Goal: Navigation & Orientation: Find specific page/section

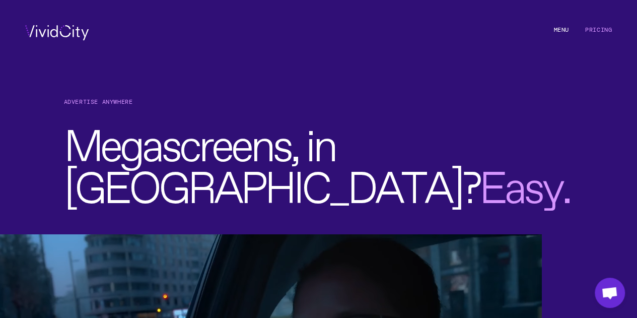
click at [558, 32] on li "M e n u" at bounding box center [560, 32] width 15 height 15
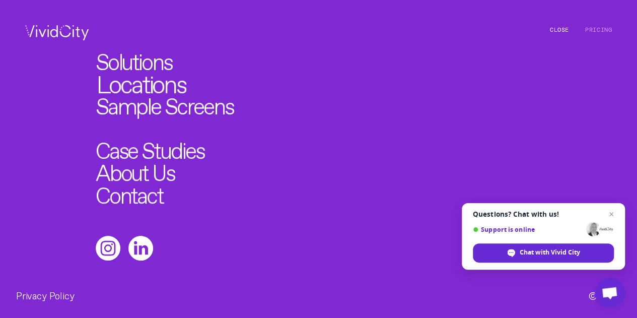
click at [156, 86] on link "Locations" at bounding box center [141, 81] width 90 height 25
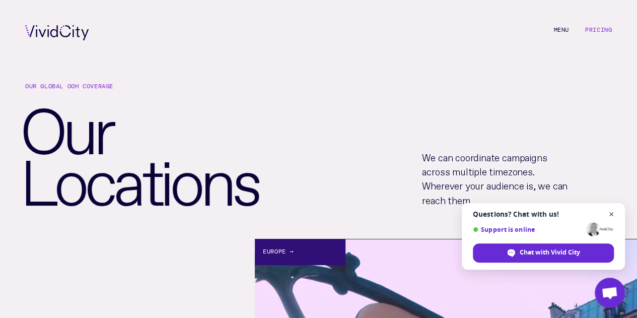
click at [610, 215] on span "Close chat" at bounding box center [611, 214] width 13 height 13
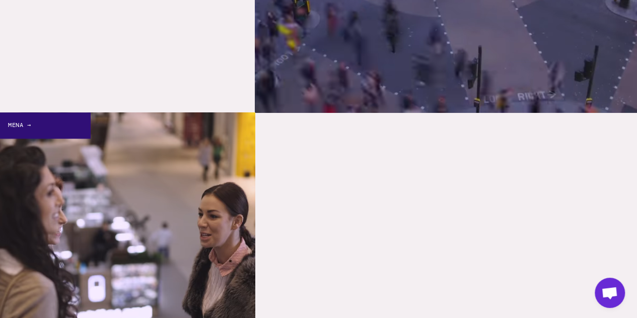
click at [46, 119] on div "MENA →" at bounding box center [45, 125] width 91 height 26
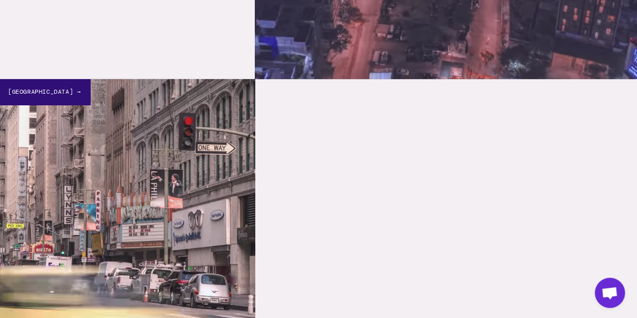
click at [21, 82] on div "[GEOGRAPHIC_DATA] →" at bounding box center [45, 92] width 91 height 26
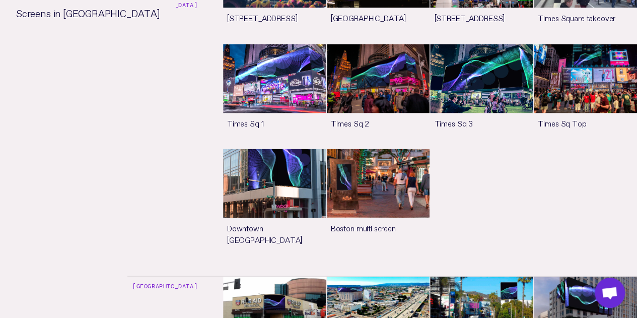
scroll to position [956, 0]
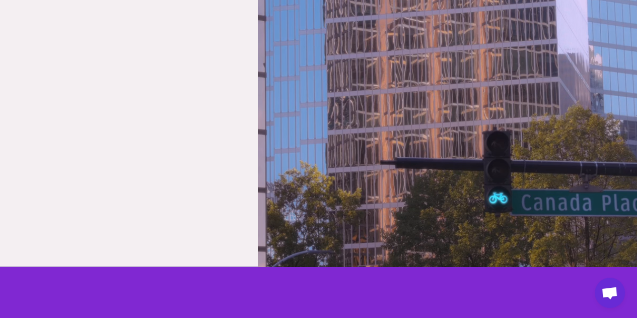
click at [350, 204] on link "[GEOGRAPHIC_DATA] →" at bounding box center [449, 75] width 382 height 382
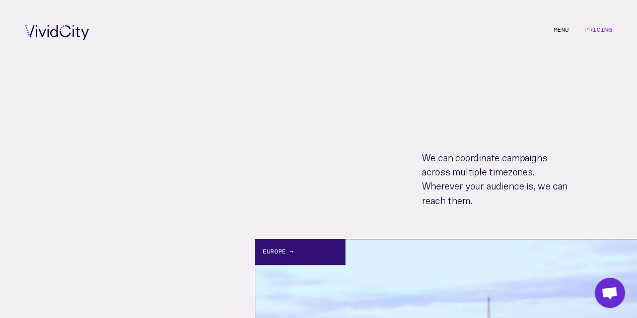
scroll to position [2265, 0]
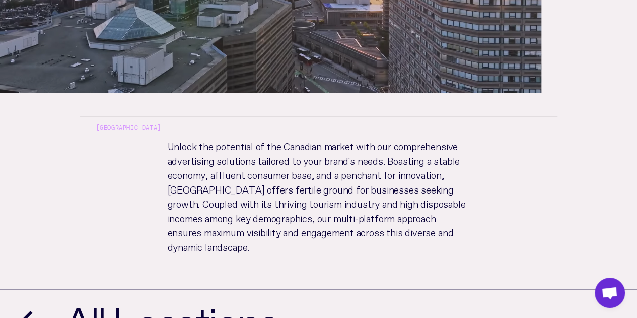
scroll to position [445, 0]
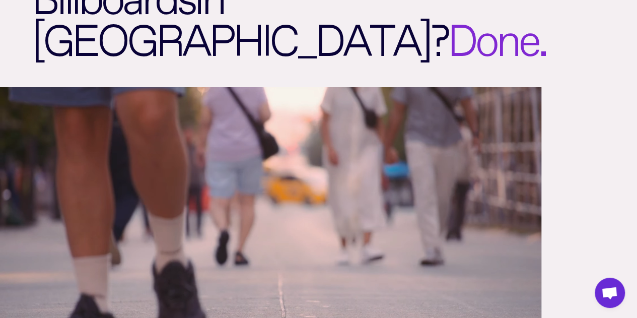
click at [383, 179] on video at bounding box center [270, 239] width 541 height 304
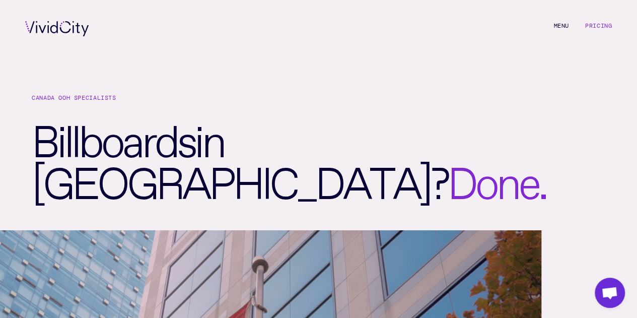
scroll to position [0, 0]
